Goal: Complete application form

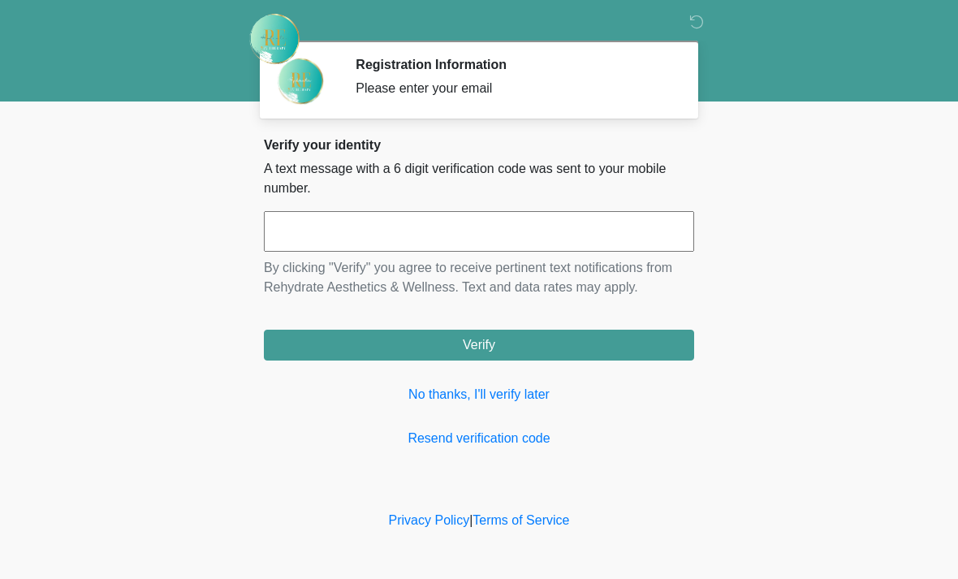
click at [396, 243] on input "text" at bounding box center [479, 231] width 430 height 41
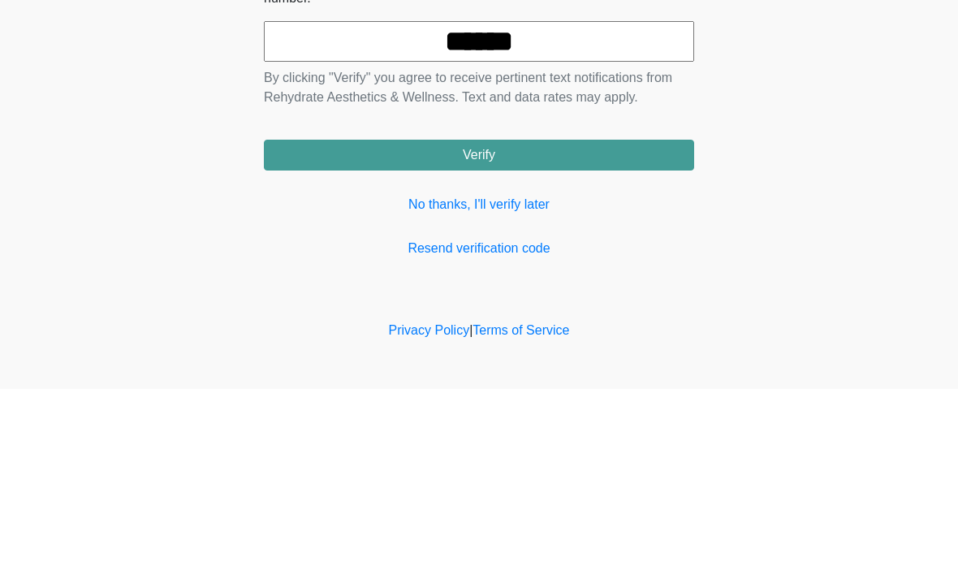
type input "******"
click at [571, 330] on button "Verify" at bounding box center [479, 345] width 430 height 31
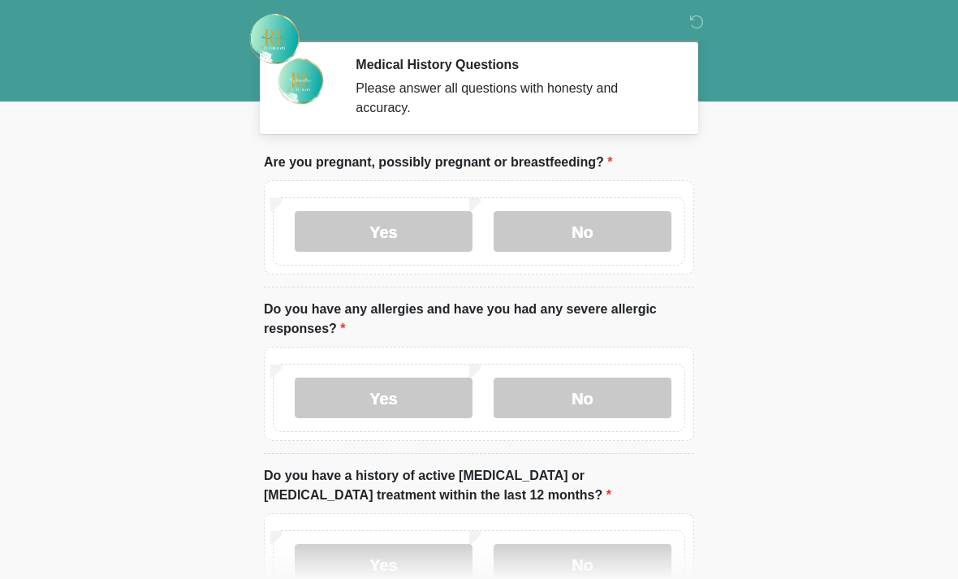
click at [606, 227] on label "No" at bounding box center [583, 231] width 178 height 41
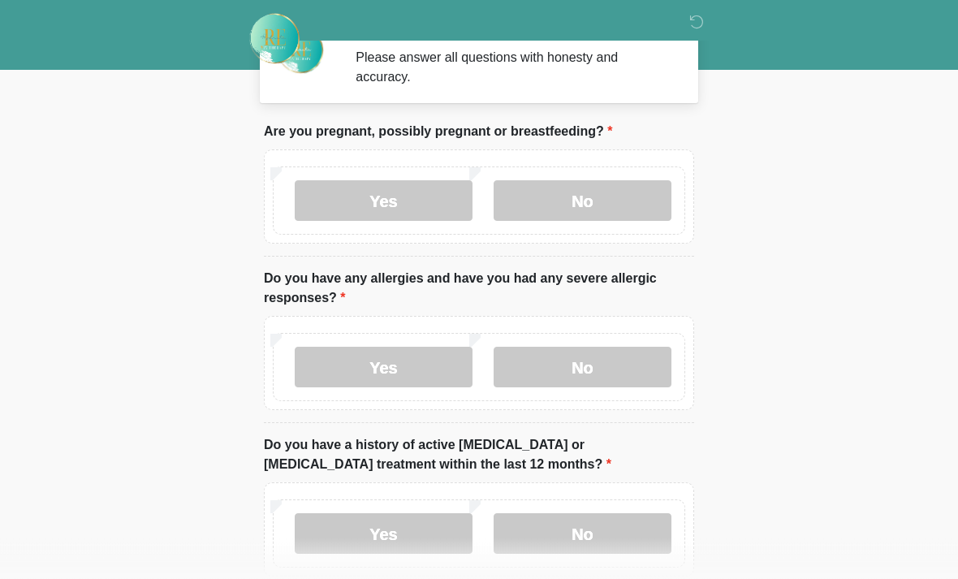
scroll to position [32, 0]
click at [611, 378] on label "No" at bounding box center [583, 366] width 178 height 41
click at [609, 529] on label "No" at bounding box center [583, 532] width 178 height 41
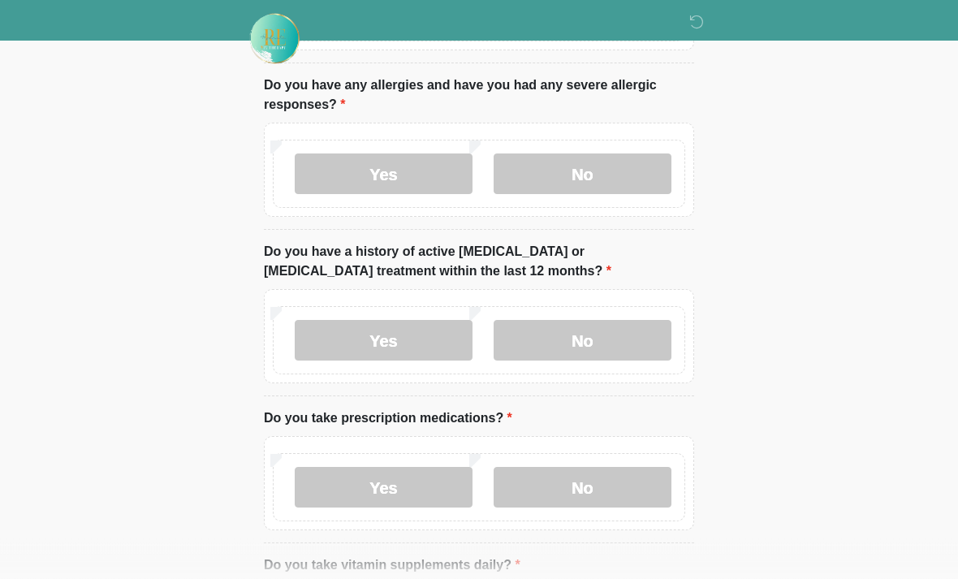
scroll to position [224, 0]
click at [607, 493] on label "No" at bounding box center [583, 487] width 178 height 41
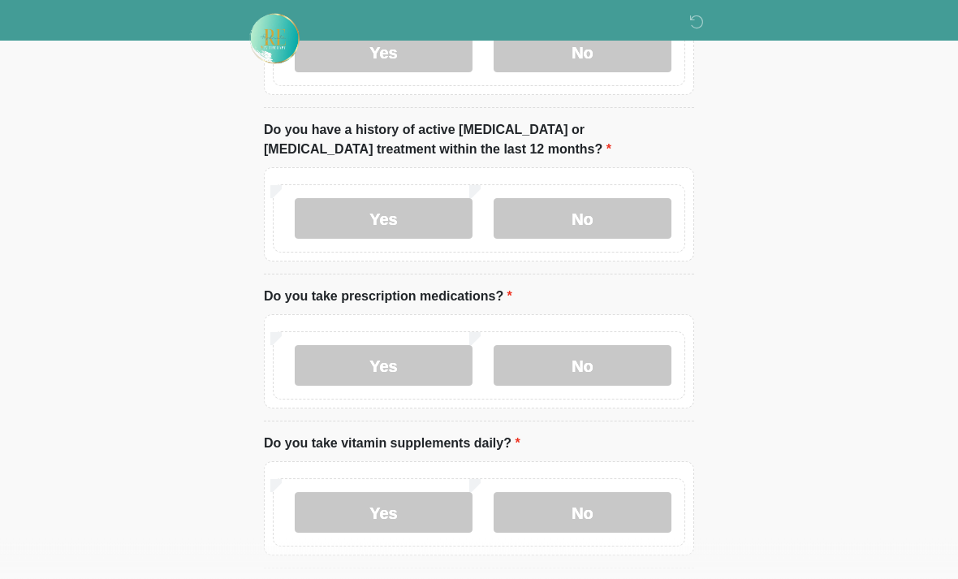
scroll to position [346, 0]
click at [615, 511] on label "No" at bounding box center [583, 512] width 178 height 41
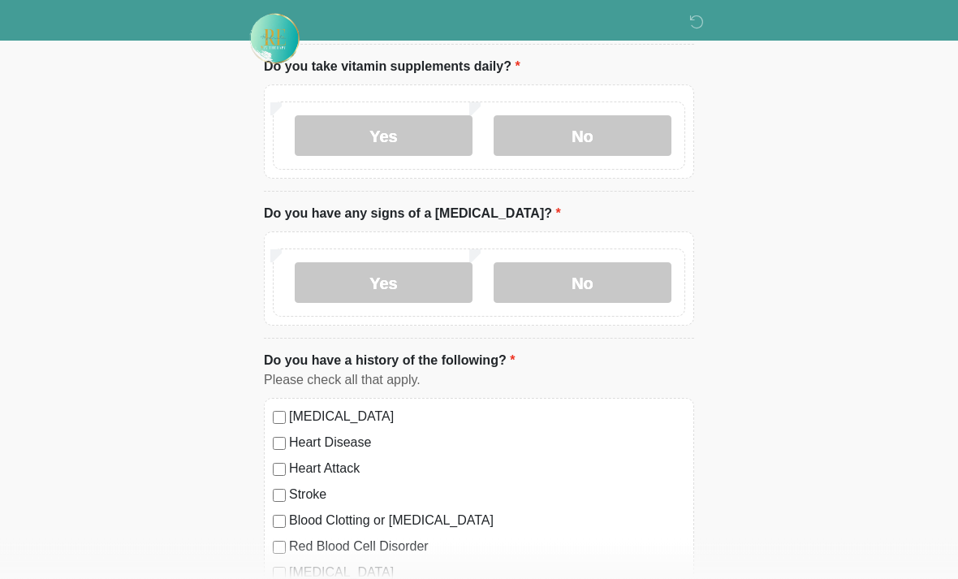
scroll to position [725, 0]
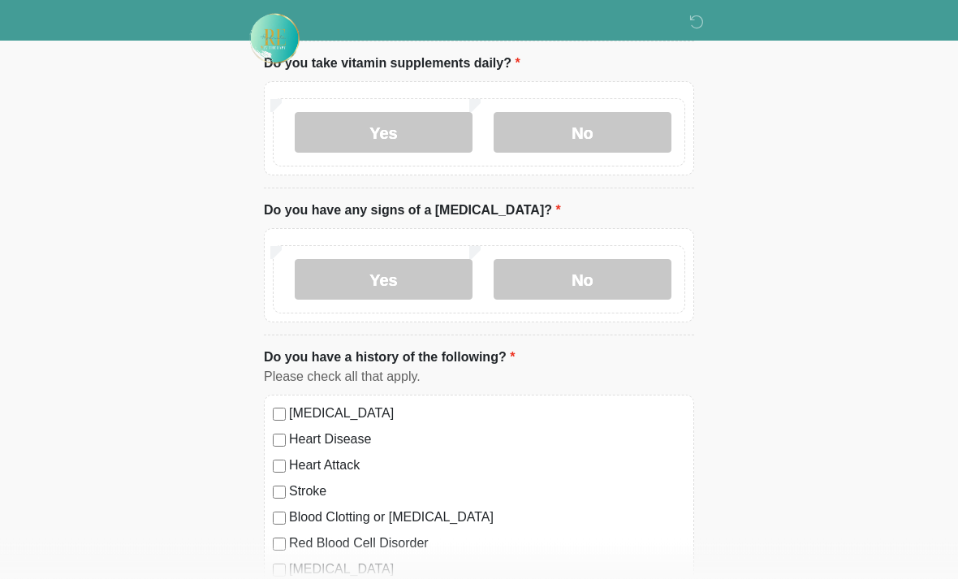
click at [632, 276] on label "No" at bounding box center [583, 280] width 178 height 41
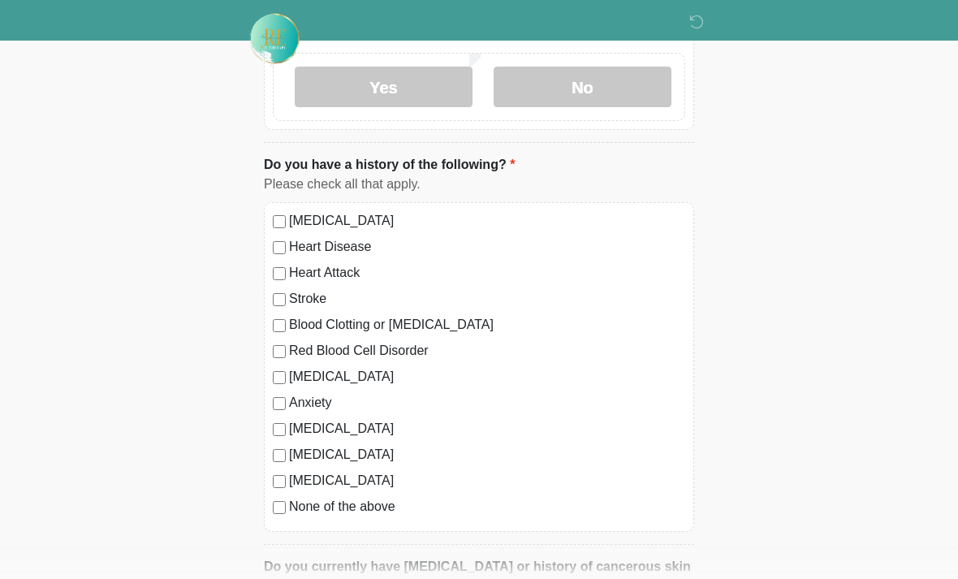
scroll to position [919, 0]
click at [309, 526] on div "[MEDICAL_DATA] Heart Disease Heart Attack Stroke Blood Clotting or [MEDICAL_DAT…" at bounding box center [479, 366] width 430 height 330
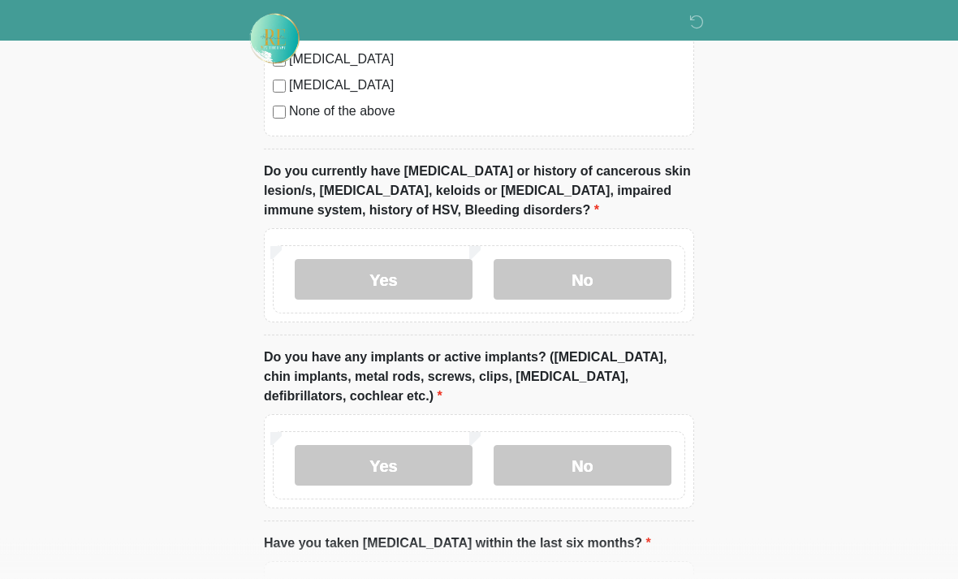
scroll to position [1329, 0]
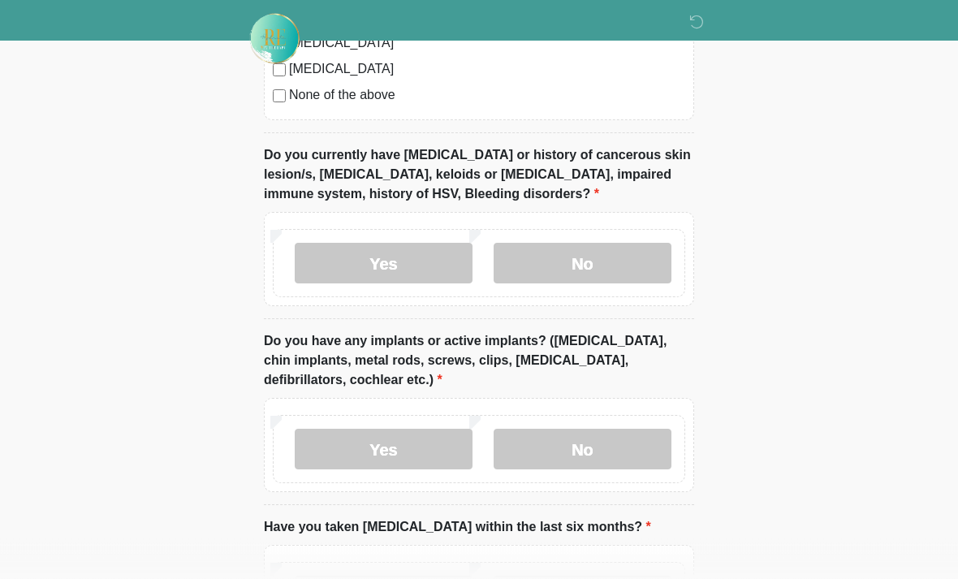
click at [629, 279] on label "No" at bounding box center [583, 264] width 178 height 41
click at [630, 444] on label "No" at bounding box center [583, 449] width 178 height 41
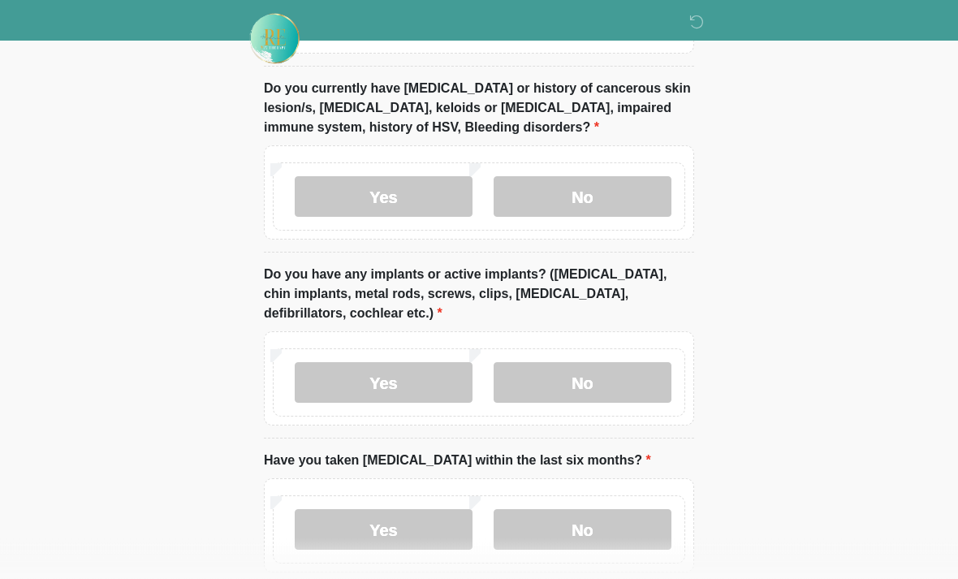
scroll to position [1397, 0]
click at [613, 527] on label "No" at bounding box center [583, 529] width 178 height 41
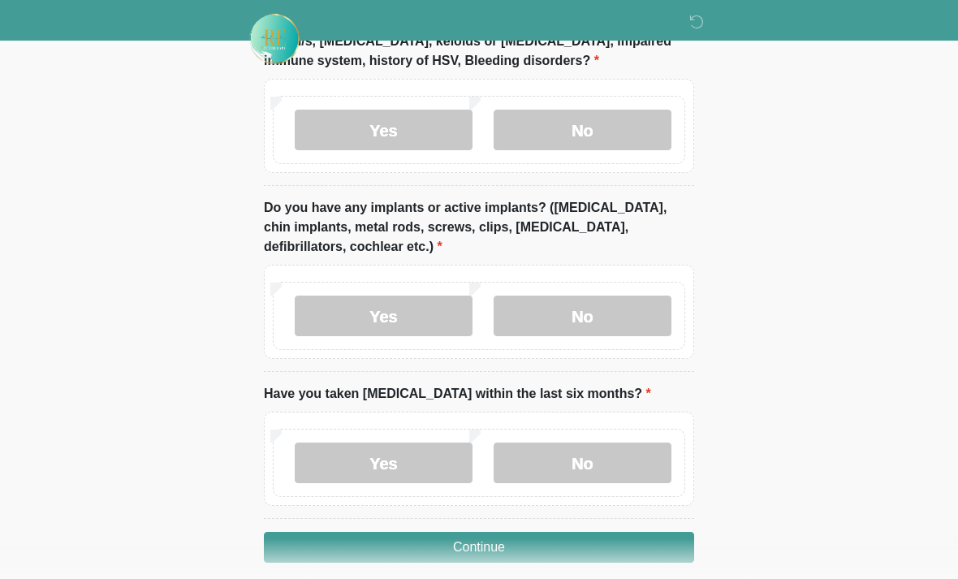
scroll to position [1479, 0]
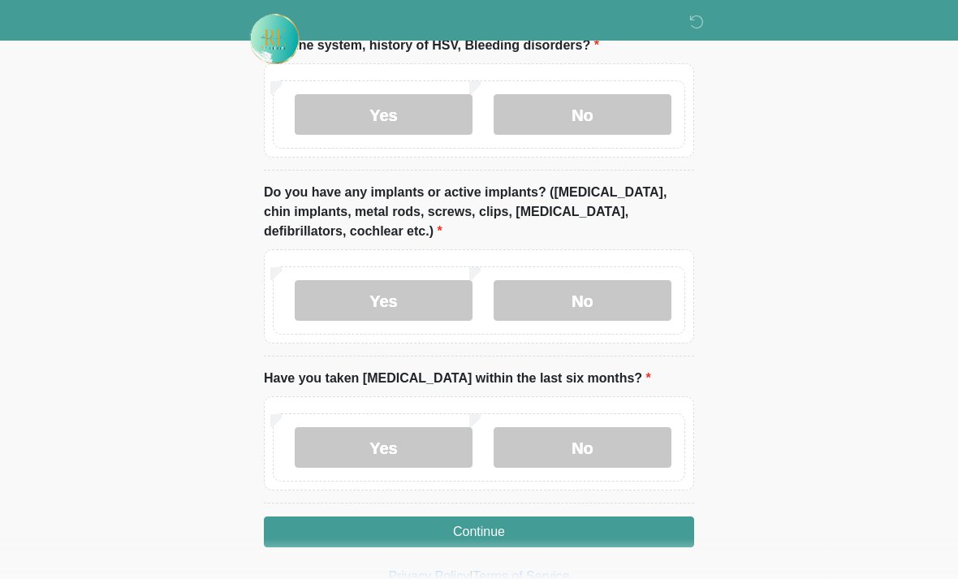
click at [576, 521] on button "Continue" at bounding box center [479, 531] width 430 height 31
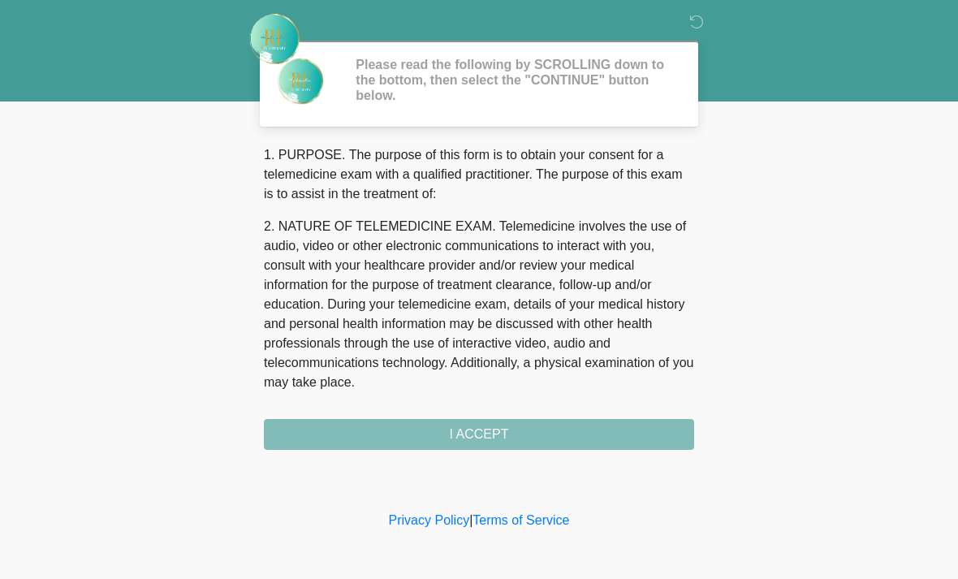
scroll to position [0, 0]
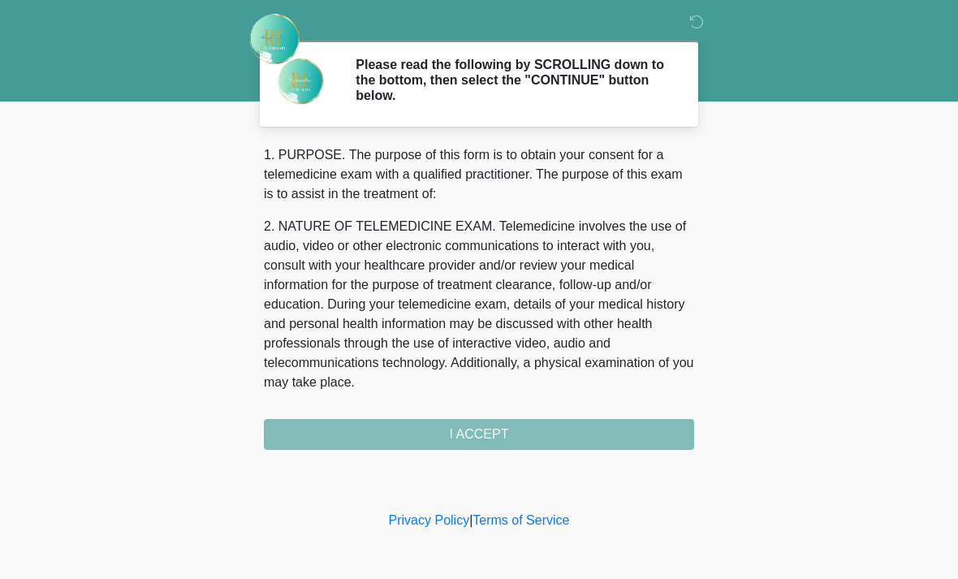
click at [558, 442] on div "1. PURPOSE. The purpose of this form is to obtain your consent for a telemedici…" at bounding box center [479, 297] width 430 height 305
click at [480, 432] on div "1. PURPOSE. The purpose of this form is to obtain your consent for a telemedici…" at bounding box center [479, 297] width 430 height 305
click at [502, 438] on div "1. PURPOSE. The purpose of this form is to obtain your consent for a telemedici…" at bounding box center [479, 297] width 430 height 305
click at [478, 438] on div "1. PURPOSE. The purpose of this form is to obtain your consent for a telemedici…" at bounding box center [479, 297] width 430 height 305
click at [461, 427] on div "1. PURPOSE. The purpose of this form is to obtain your consent for a telemedici…" at bounding box center [479, 297] width 430 height 305
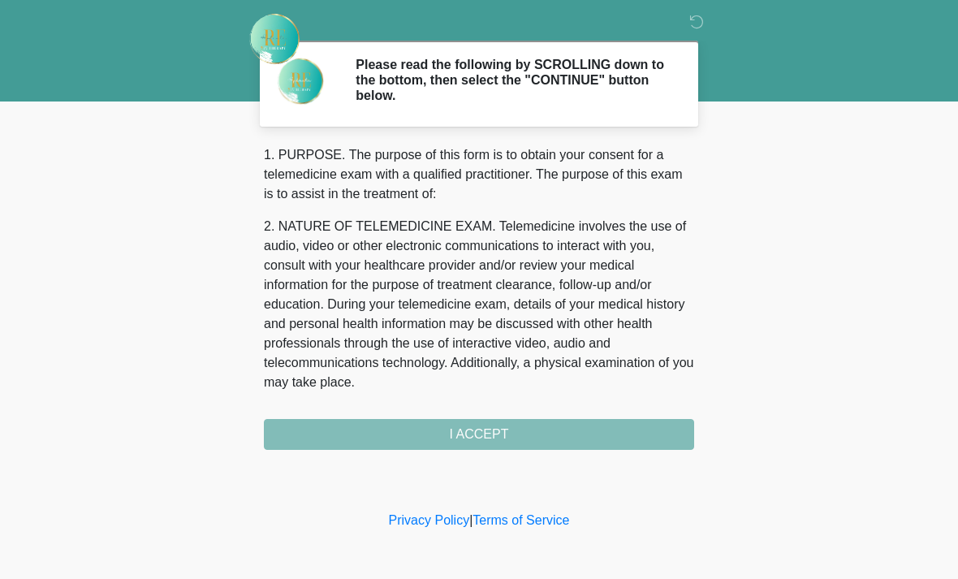
click at [464, 444] on div "1. PURPOSE. The purpose of this form is to obtain your consent for a telemedici…" at bounding box center [479, 297] width 430 height 305
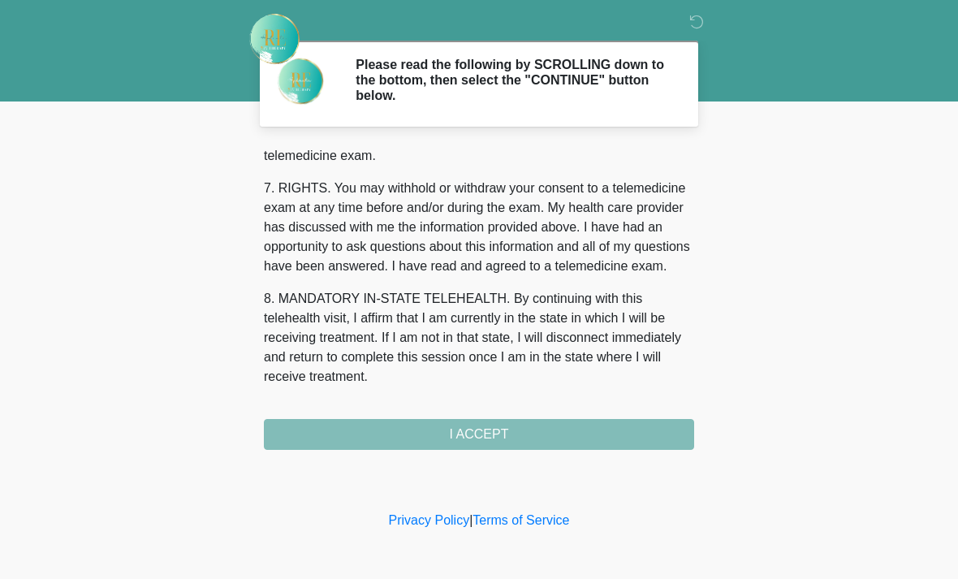
scroll to position [707, 0]
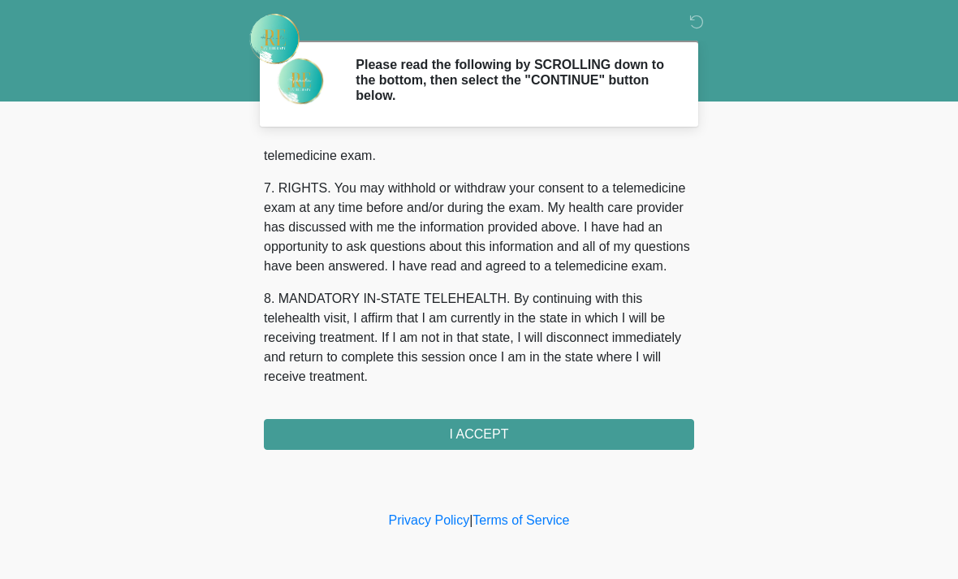
click at [514, 427] on button "I ACCEPT" at bounding box center [479, 434] width 430 height 31
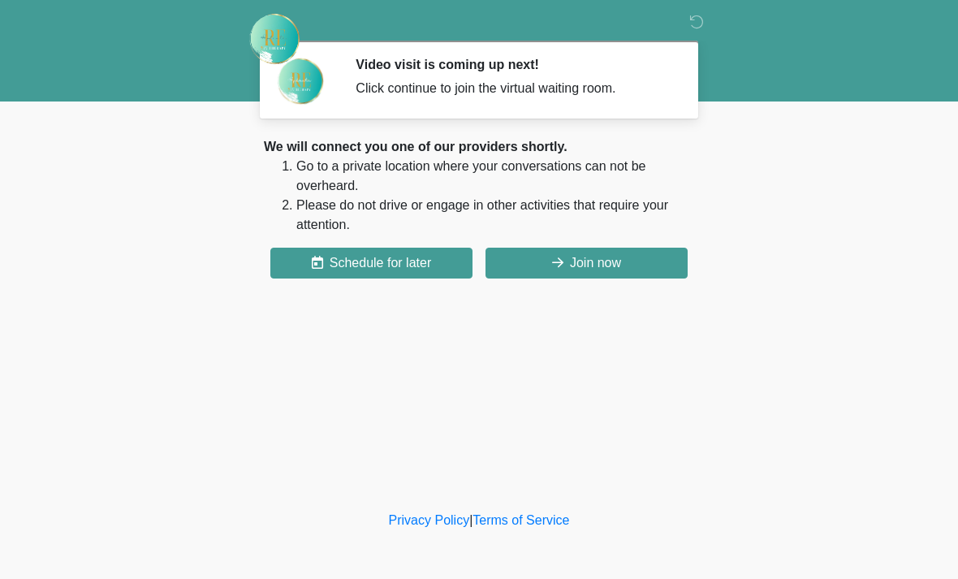
click at [636, 248] on button "Join now" at bounding box center [587, 263] width 202 height 31
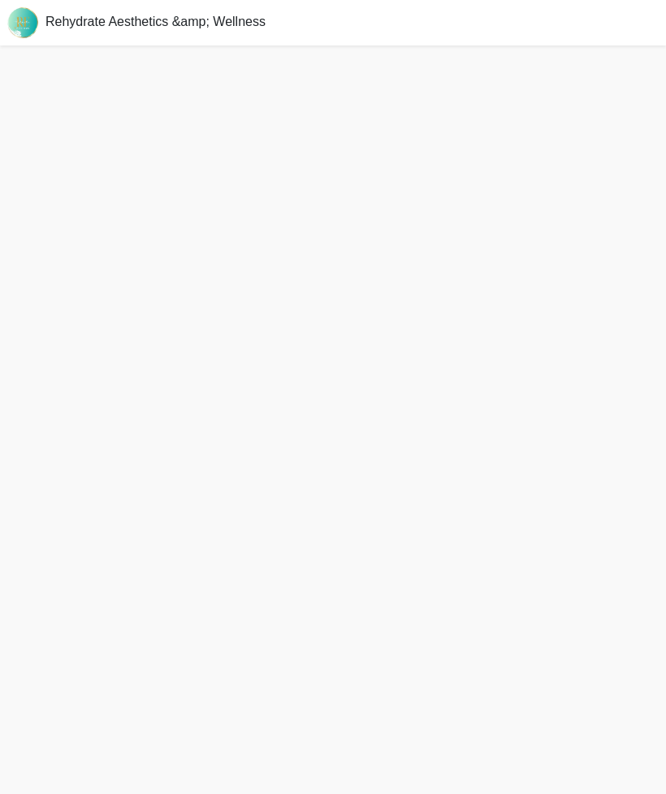
scroll to position [5, 0]
